Goal: Task Accomplishment & Management: Use online tool/utility

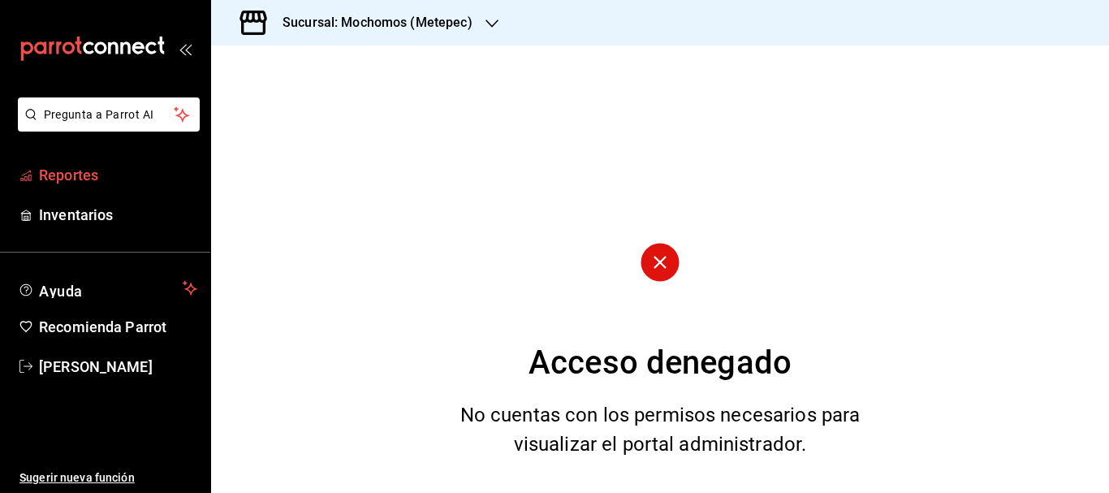
click at [73, 178] on span "Reportes" at bounding box center [118, 175] width 158 height 22
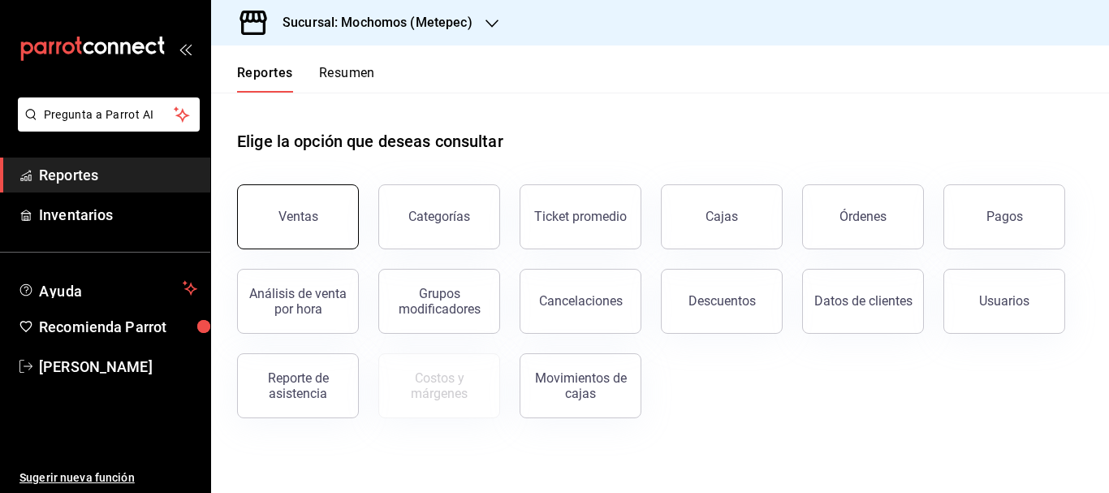
click at [300, 236] on button "Ventas" at bounding box center [298, 216] width 122 height 65
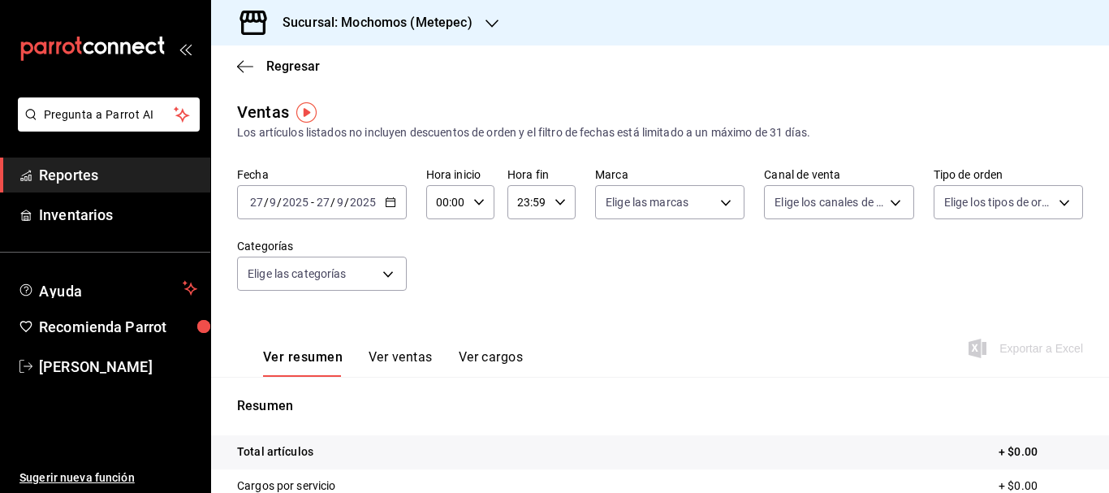
click at [260, 205] on input "27" at bounding box center [256, 202] width 15 height 13
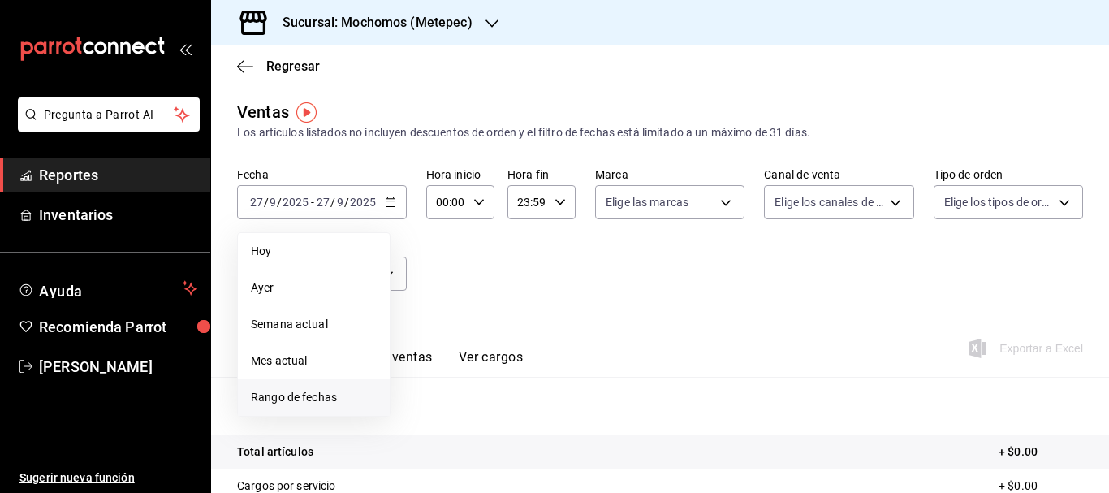
click at [289, 392] on span "Rango de fechas" at bounding box center [314, 397] width 126 height 17
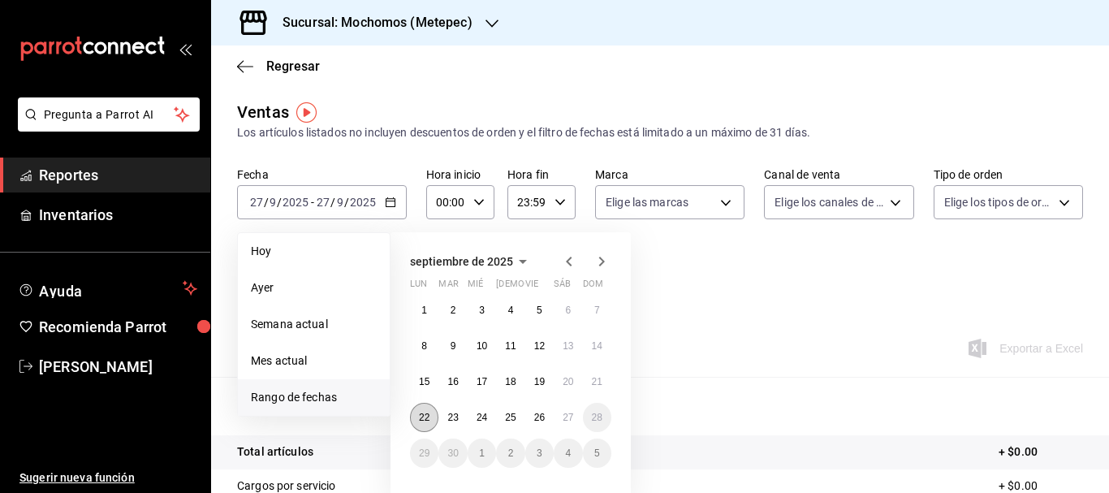
click at [429, 421] on abbr "22" at bounding box center [424, 417] width 11 height 11
click at [559, 420] on button "27" at bounding box center [568, 417] width 28 height 29
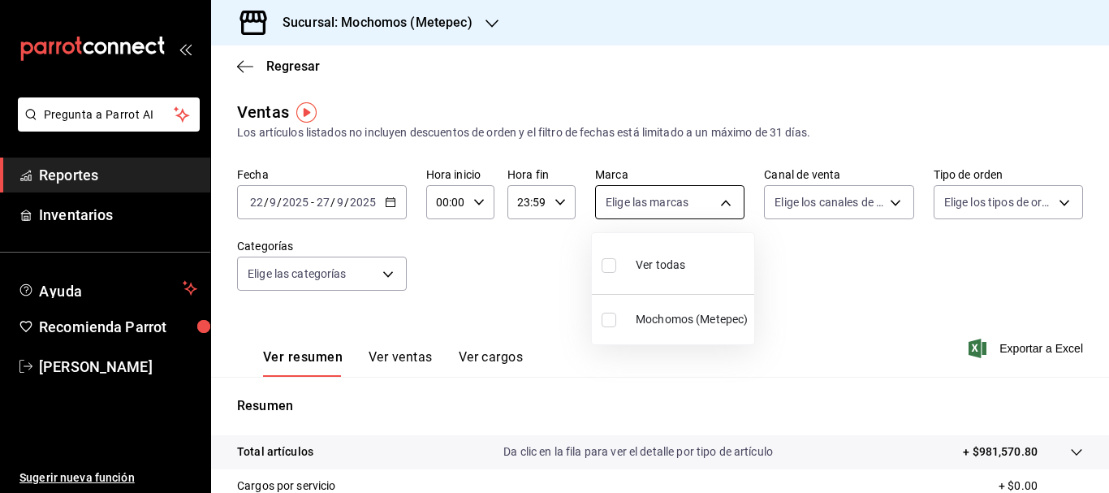
click at [716, 204] on body "Pregunta a Parrot AI Reportes Inventarios Ayuda Recomienda Parrot [PERSON_NAME]…" at bounding box center [554, 246] width 1109 height 493
click at [650, 261] on span "Ver todas" at bounding box center [661, 264] width 50 height 17
type input "2365f74e-aa6b-4392-bdf2-72765591bddf"
checkbox input "true"
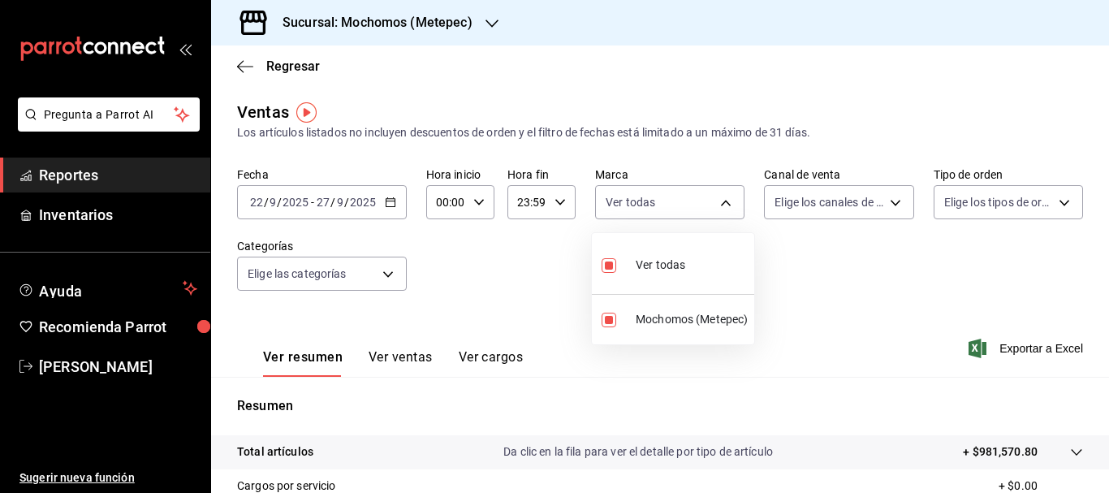
click at [828, 193] on div at bounding box center [554, 246] width 1109 height 493
click at [828, 193] on body "Pregunta a Parrot AI Reportes Inventarios Ayuda Recomienda Parrot [PERSON_NAME]…" at bounding box center [554, 246] width 1109 height 493
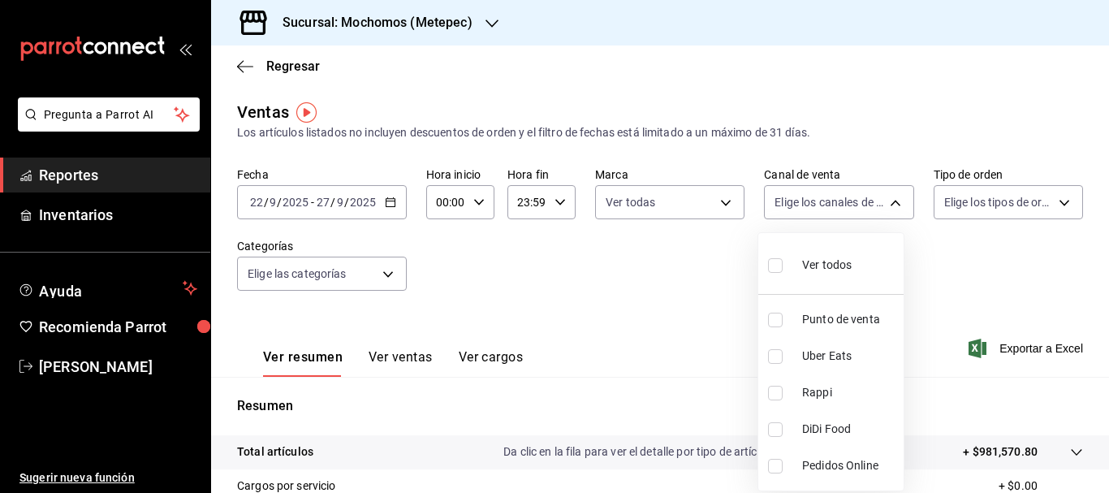
click at [774, 265] on input "checkbox" at bounding box center [775, 265] width 15 height 15
checkbox input "true"
type input "PARROT,UBER_EATS,RAPPI,DIDI_FOOD,ONLINE"
checkbox input "true"
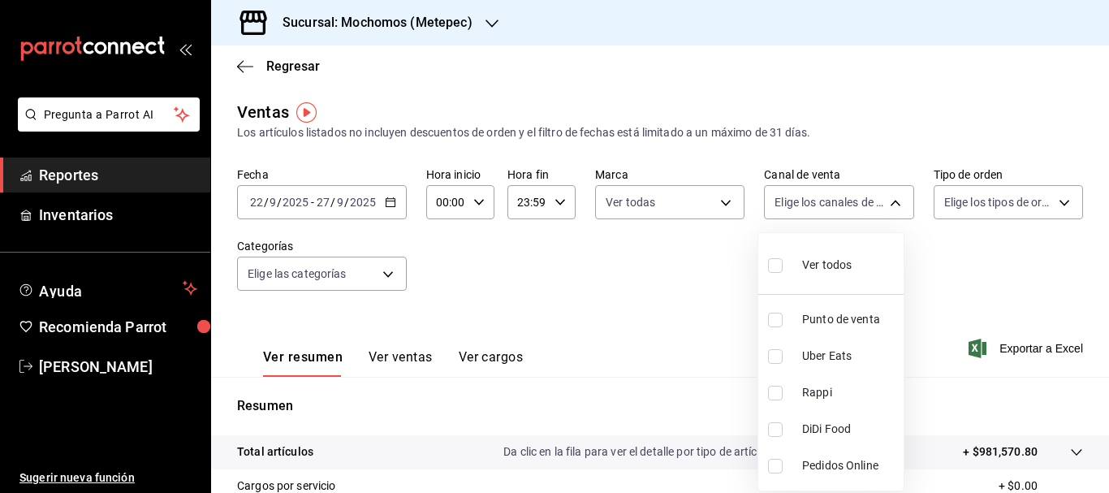
checkbox input "true"
click at [977, 199] on div at bounding box center [554, 246] width 1109 height 493
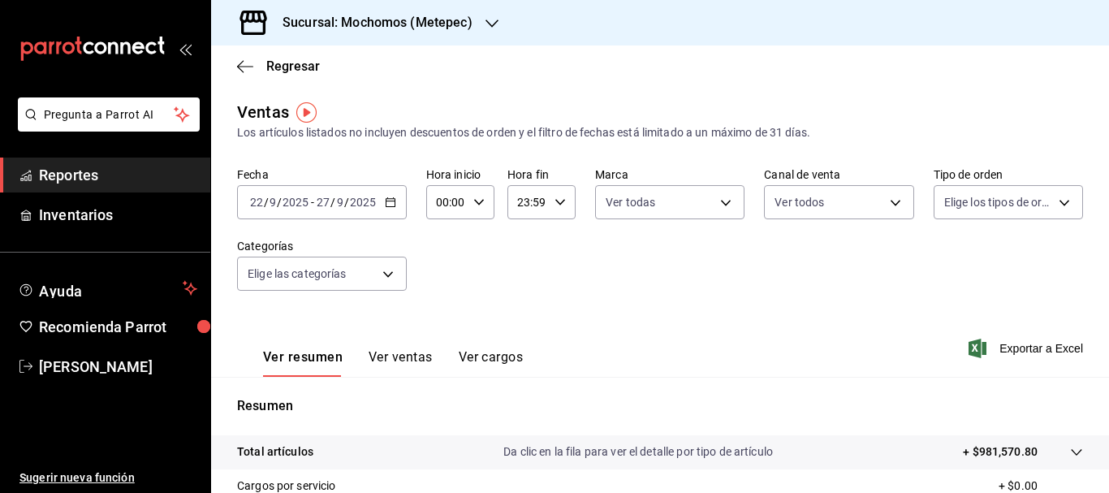
click at [977, 199] on body "Pregunta a Parrot AI Reportes Inventarios Ayuda Recomienda Parrot [PERSON_NAME]…" at bounding box center [554, 246] width 1109 height 493
click at [939, 268] on input "checkbox" at bounding box center [941, 265] width 15 height 15
checkbox input "true"
type input "3a236ed8-2e24-47ca-8e59-ead494492482,da8509e8-5fca-4f62-958e-973104937870,EXTER…"
checkbox input "true"
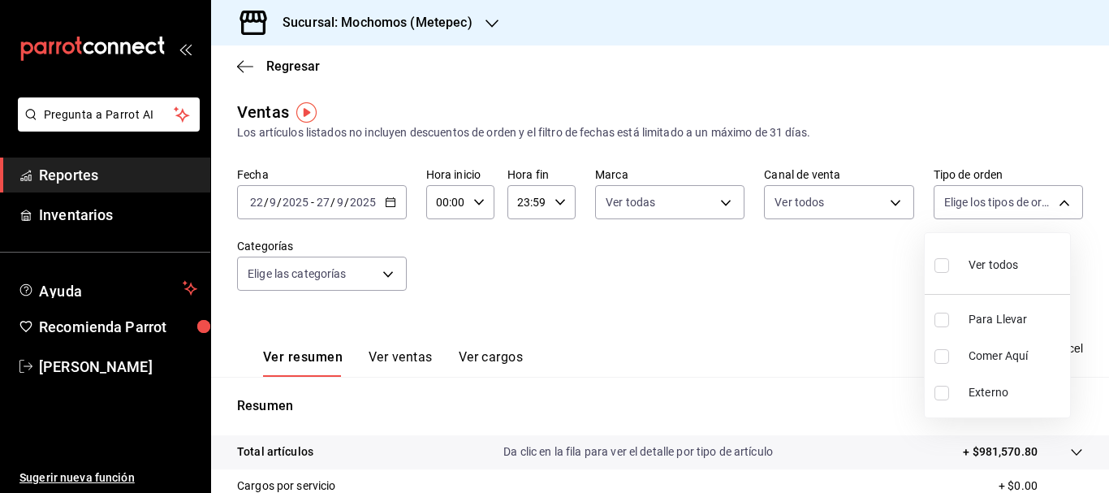
checkbox input "true"
click at [365, 278] on div at bounding box center [554, 246] width 1109 height 493
click at [365, 278] on body "Pregunta a Parrot AI Reportes Inventarios Ayuda Recomienda Parrot [PERSON_NAME]…" at bounding box center [554, 246] width 1109 height 493
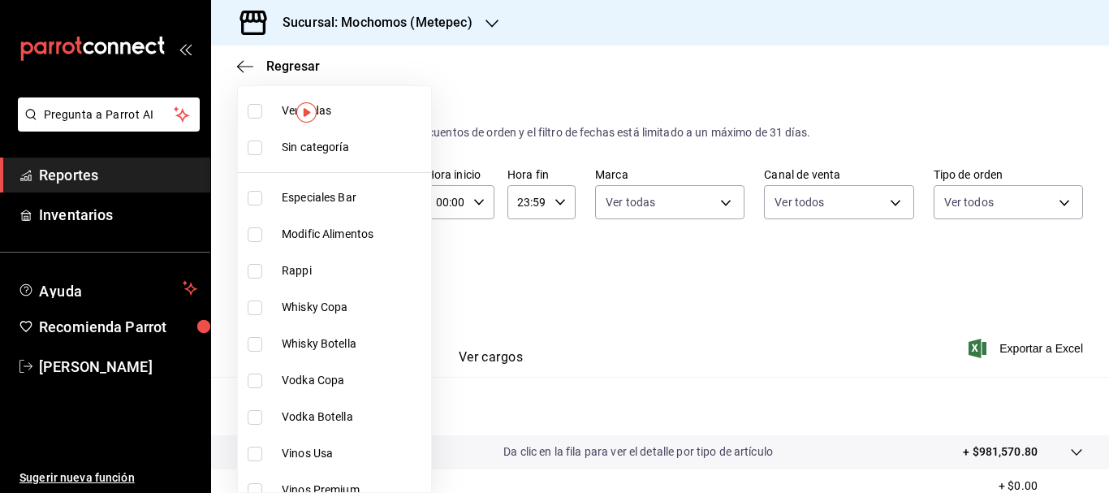
click at [257, 148] on input "checkbox" at bounding box center [255, 147] width 15 height 15
checkbox input "true"
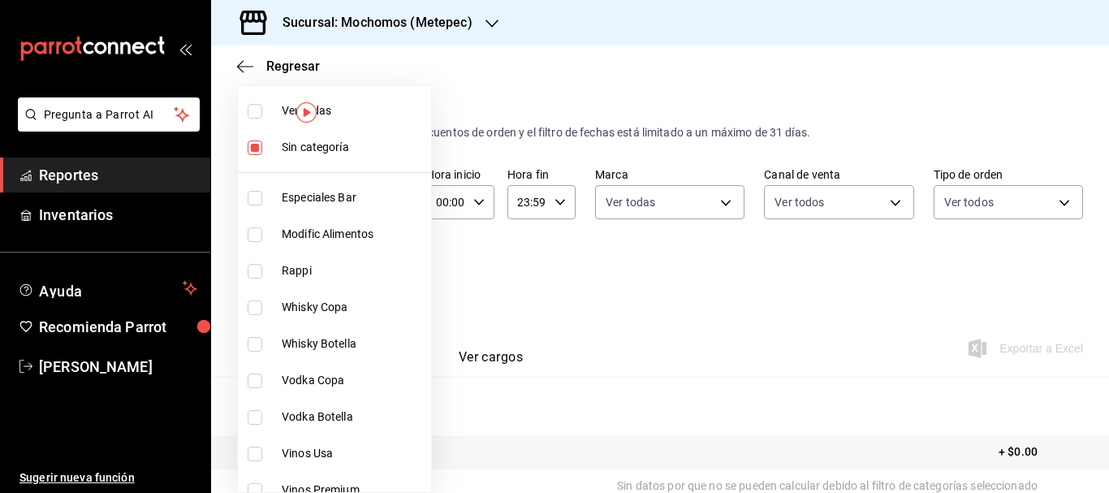
click at [253, 114] on input "checkbox" at bounding box center [255, 111] width 15 height 15
checkbox input "true"
type input "c9cbc288-c827-488d-81f5-370afefb1912,46081463-7037-4dd2-a9ab-e56ff6a8fa7c,bf958…"
checkbox input "true"
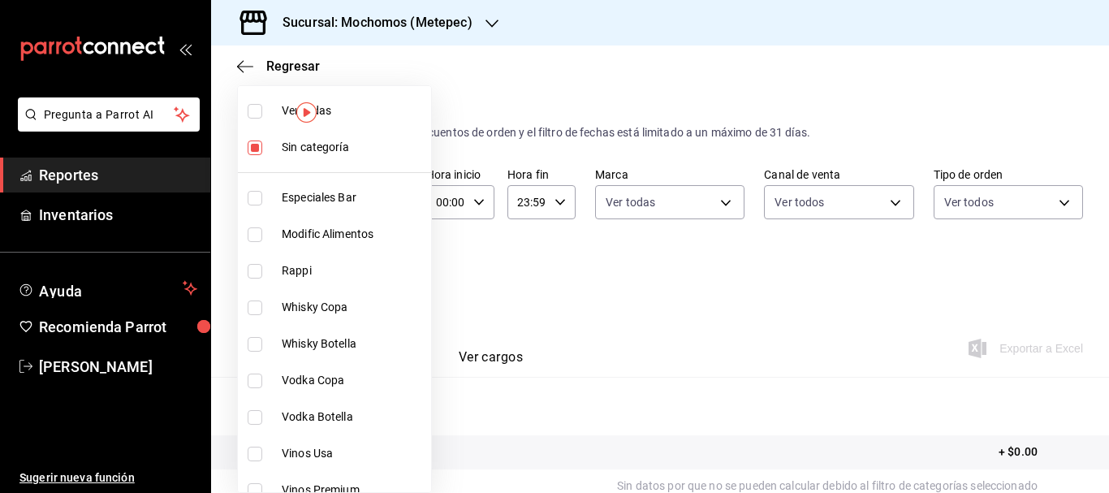
checkbox input "true"
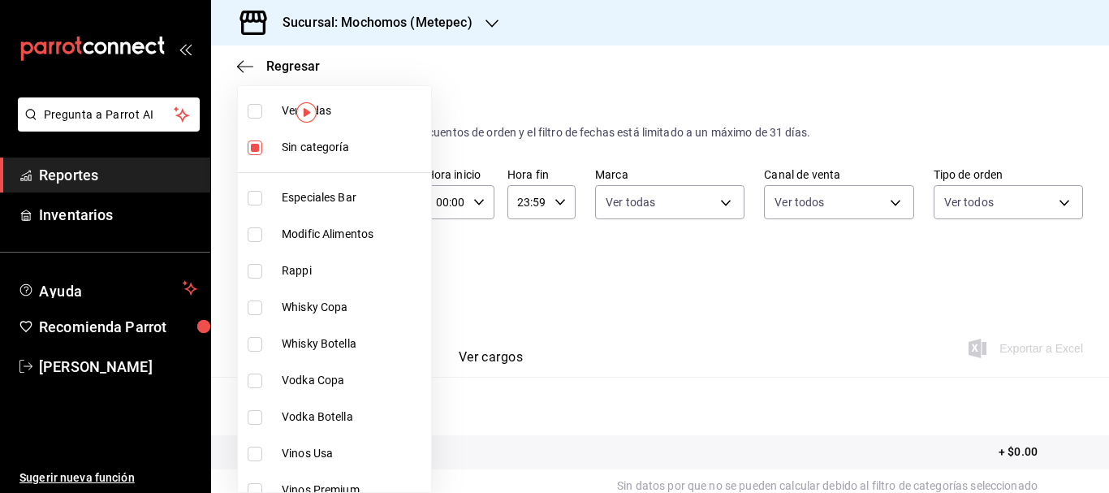
checkbox input "true"
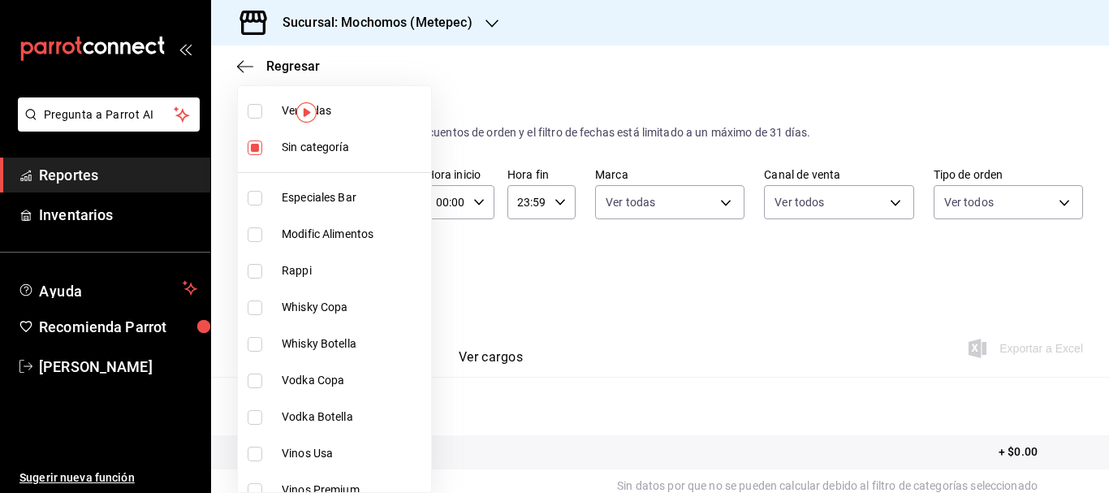
checkbox input "true"
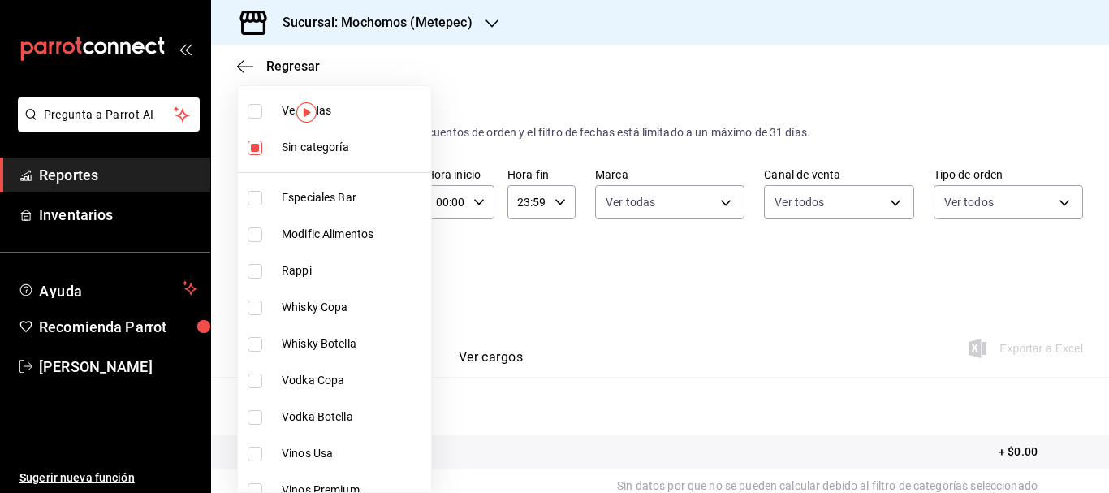
checkbox input "true"
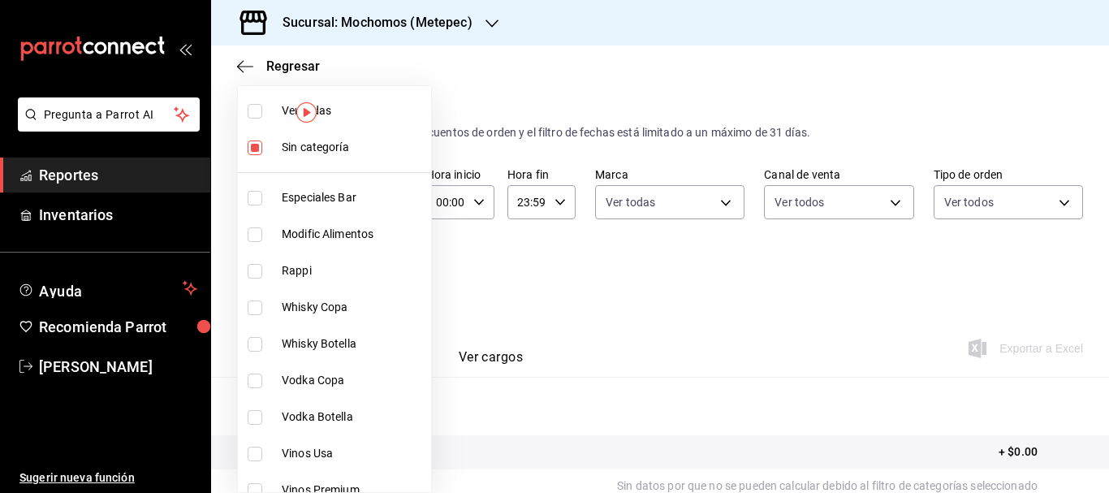
checkbox input "true"
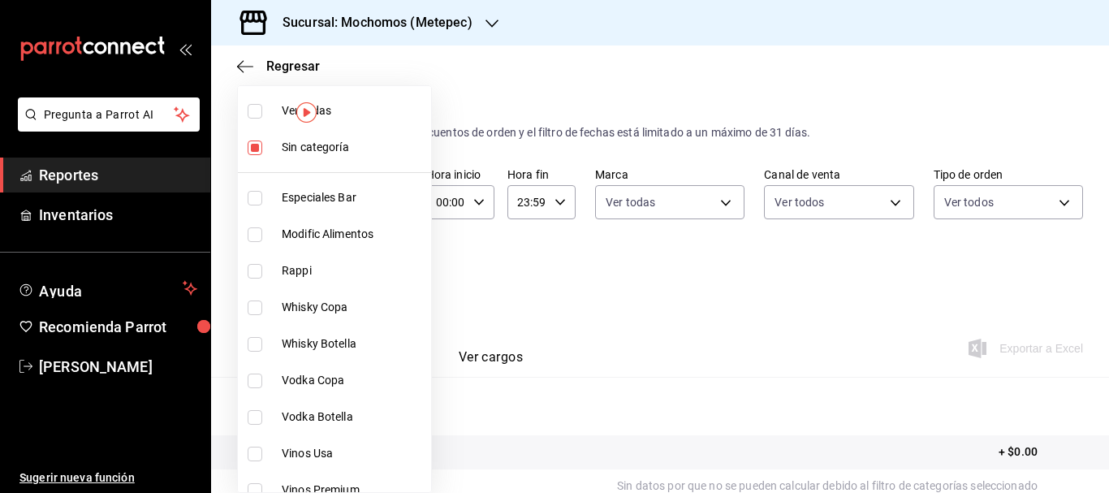
checkbox input "true"
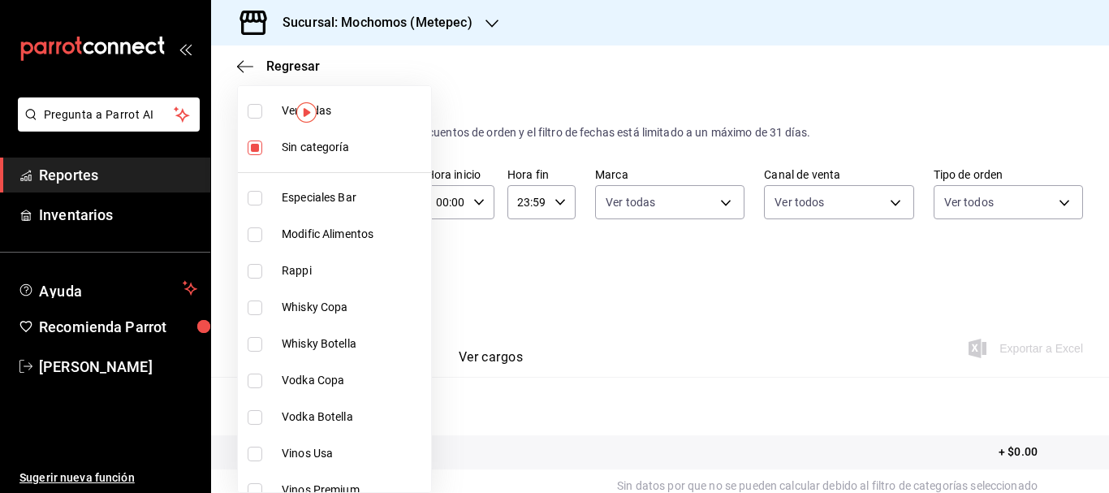
checkbox input "true"
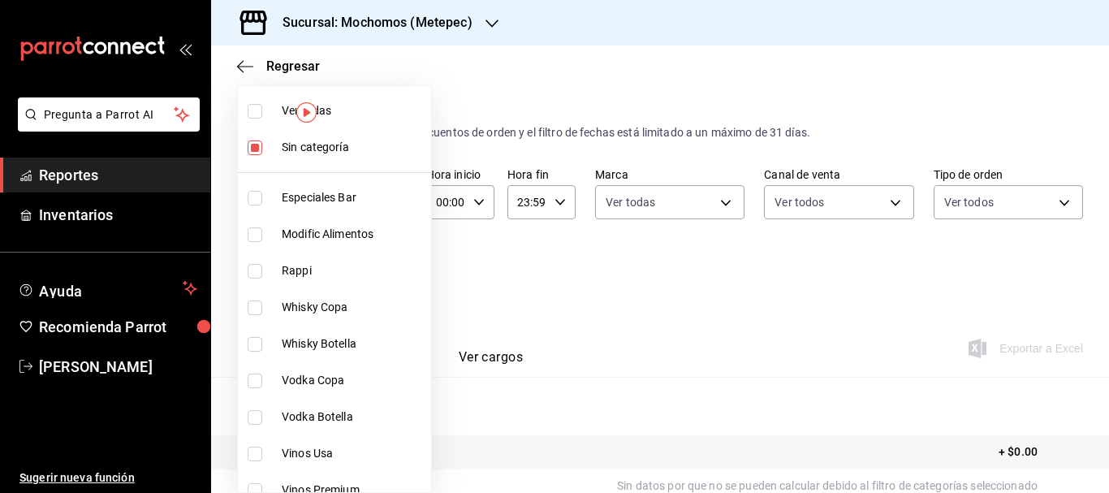
checkbox input "true"
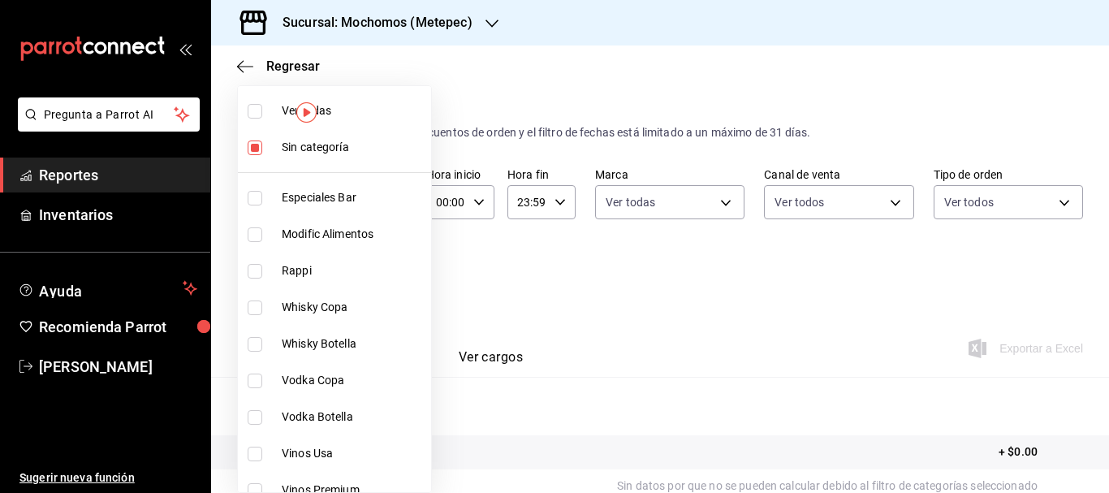
checkbox input "true"
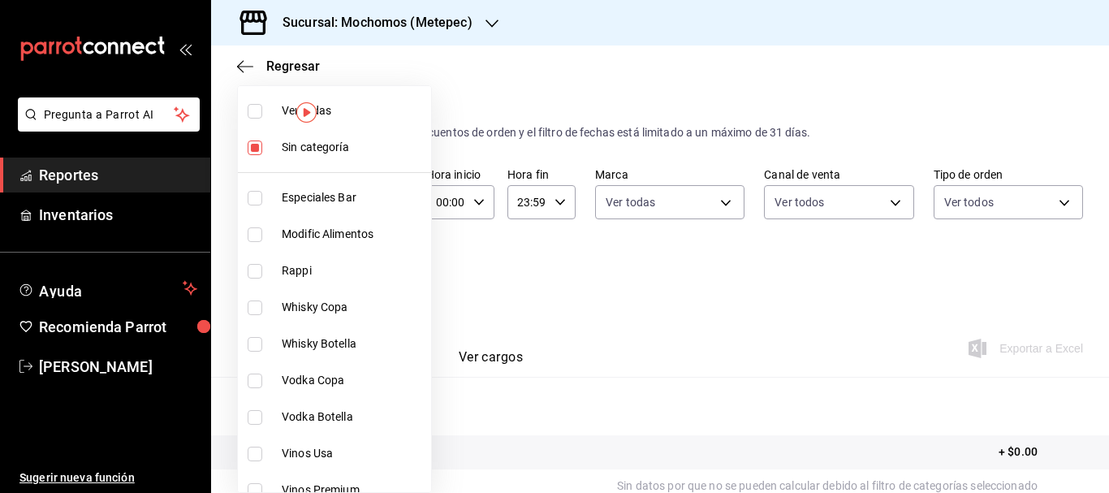
checkbox input "true"
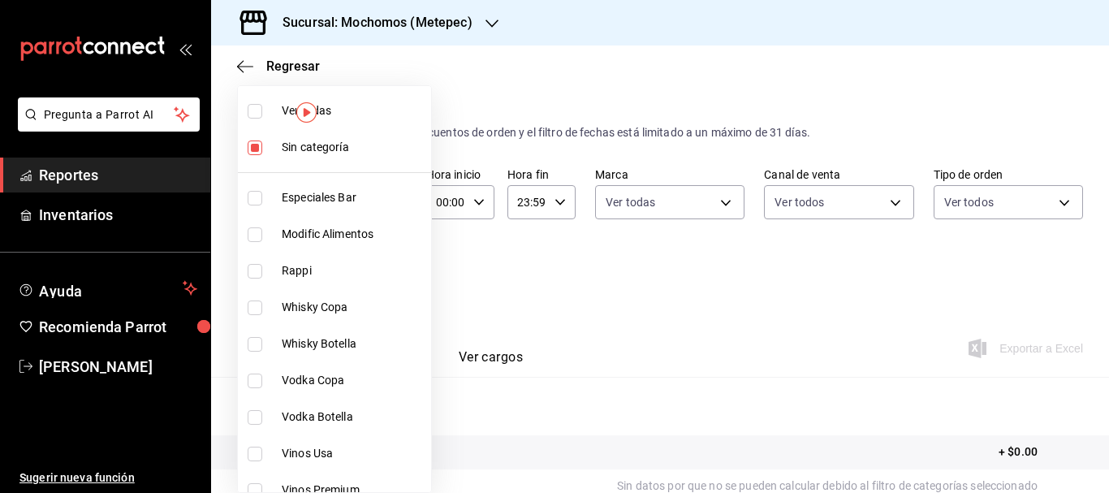
checkbox input "true"
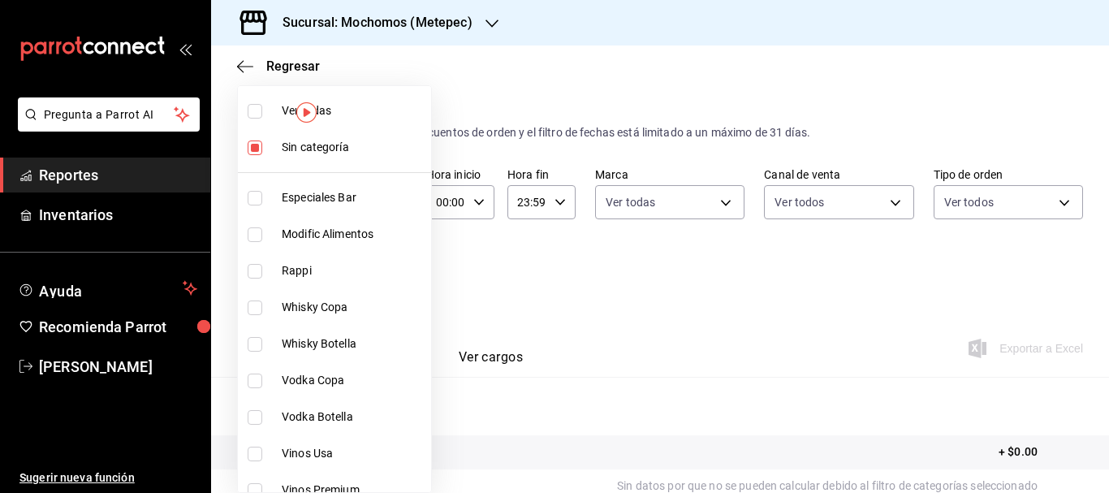
checkbox input "true"
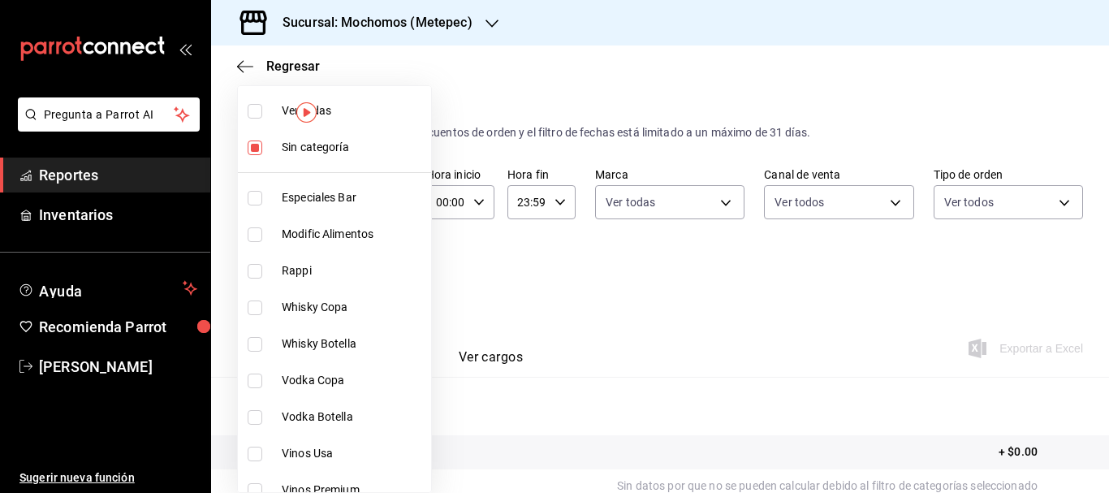
checkbox input "true"
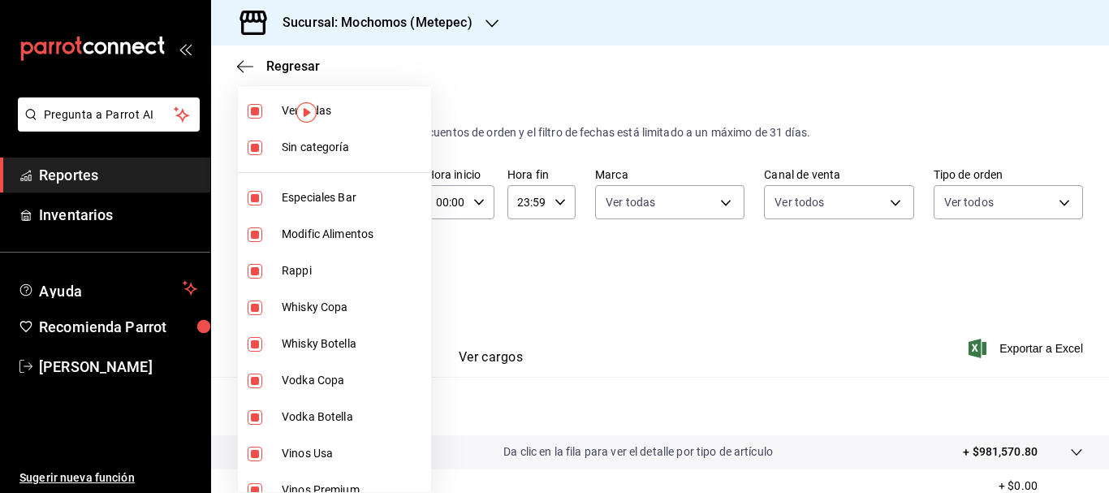
click at [851, 340] on div at bounding box center [554, 246] width 1109 height 493
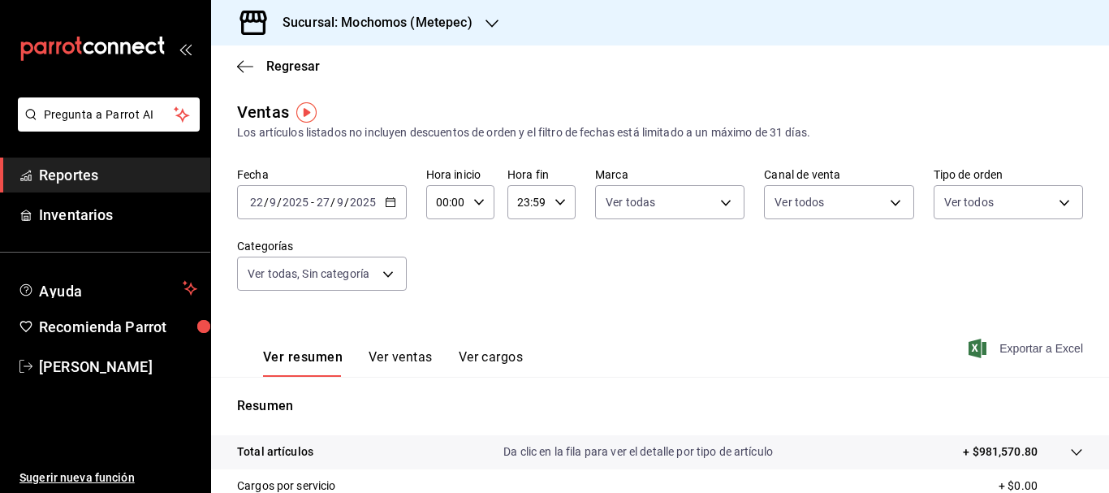
click at [994, 350] on span "Exportar a Excel" at bounding box center [1027, 347] width 111 height 19
click at [259, 203] on input "22" at bounding box center [256, 202] width 15 height 13
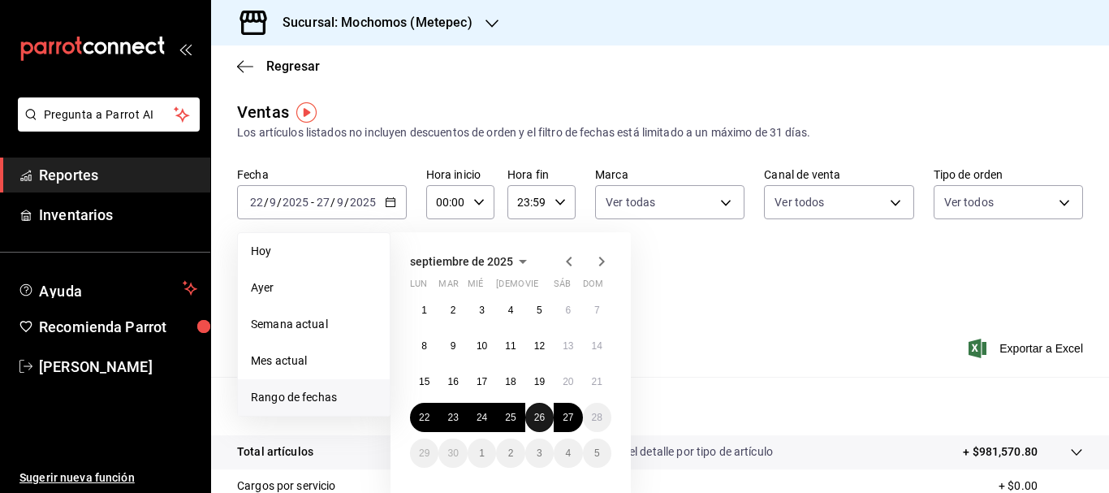
click at [552, 417] on button "26" at bounding box center [539, 417] width 28 height 29
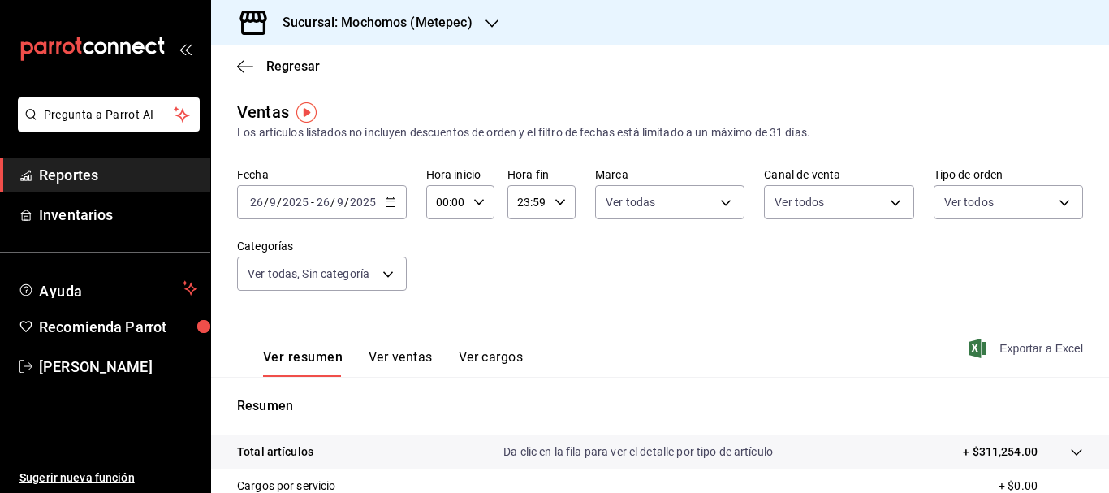
click at [1054, 351] on span "Exportar a Excel" at bounding box center [1027, 347] width 111 height 19
